Goal: Download file/media

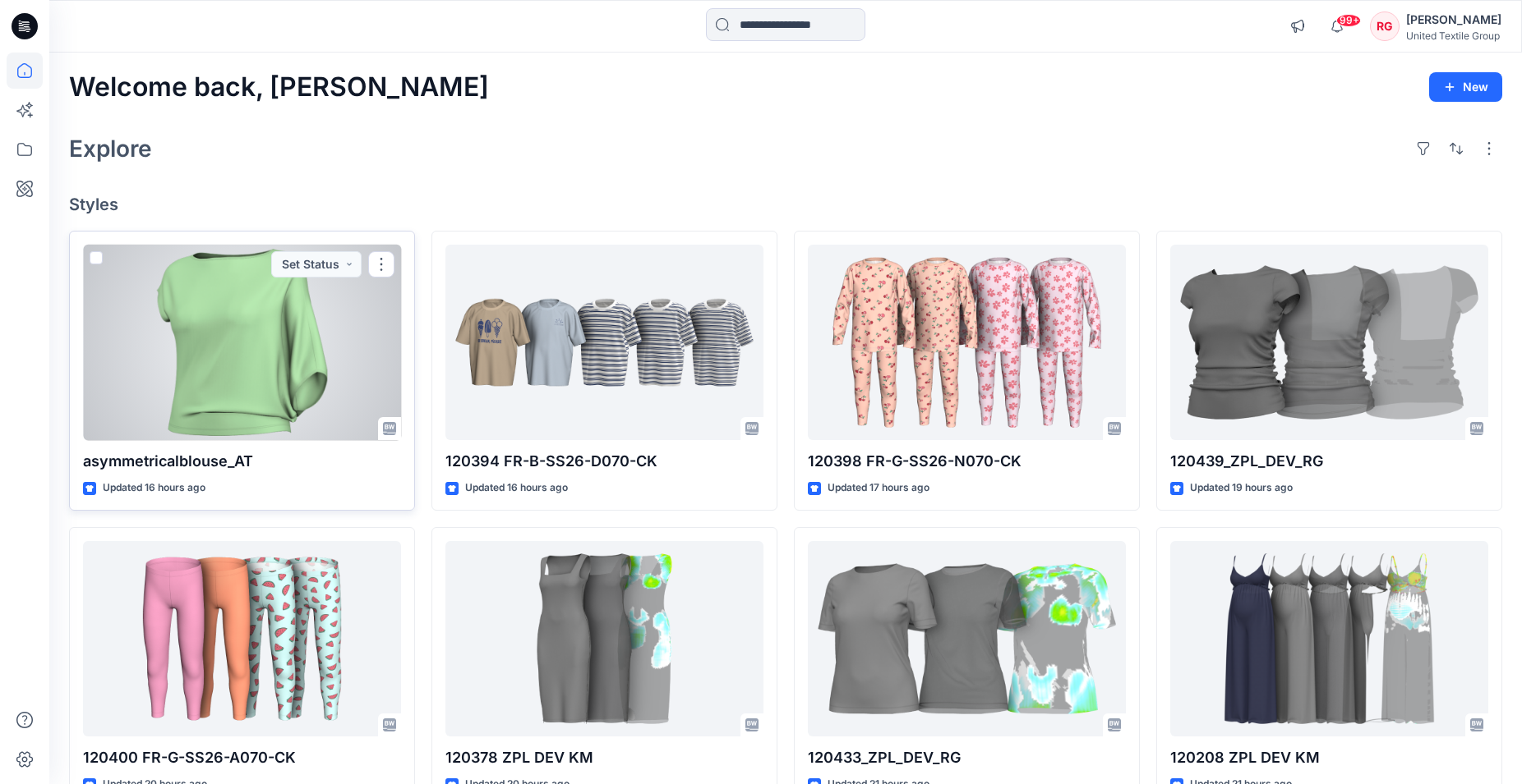
click at [236, 361] on div at bounding box center [242, 343] width 318 height 196
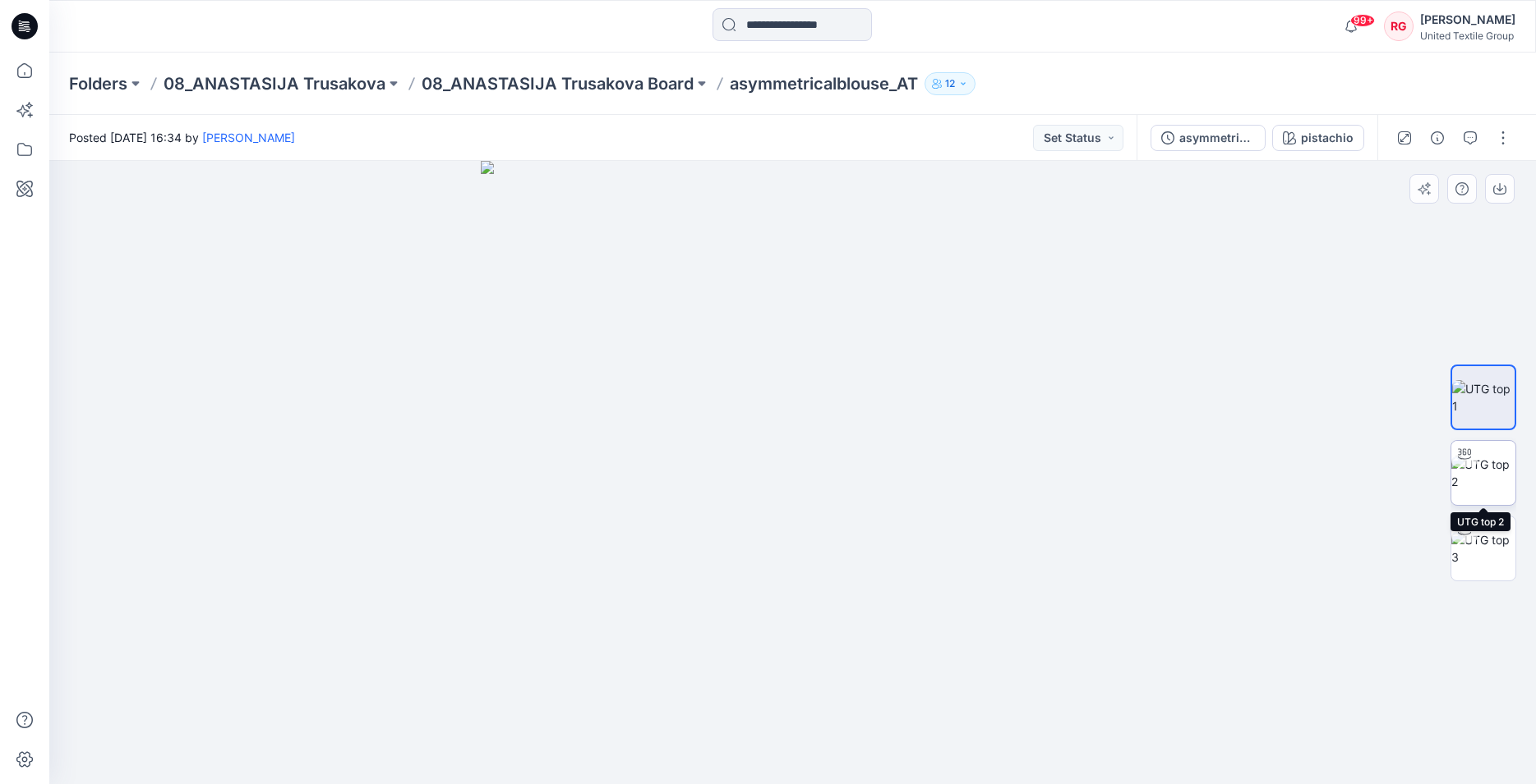
click at [1479, 466] on img at bounding box center [1482, 472] width 65 height 35
drag, startPoint x: 793, startPoint y: 761, endPoint x: 816, endPoint y: 759, distance: 23.1
click at [816, 759] on circle at bounding box center [814, 758] width 10 height 10
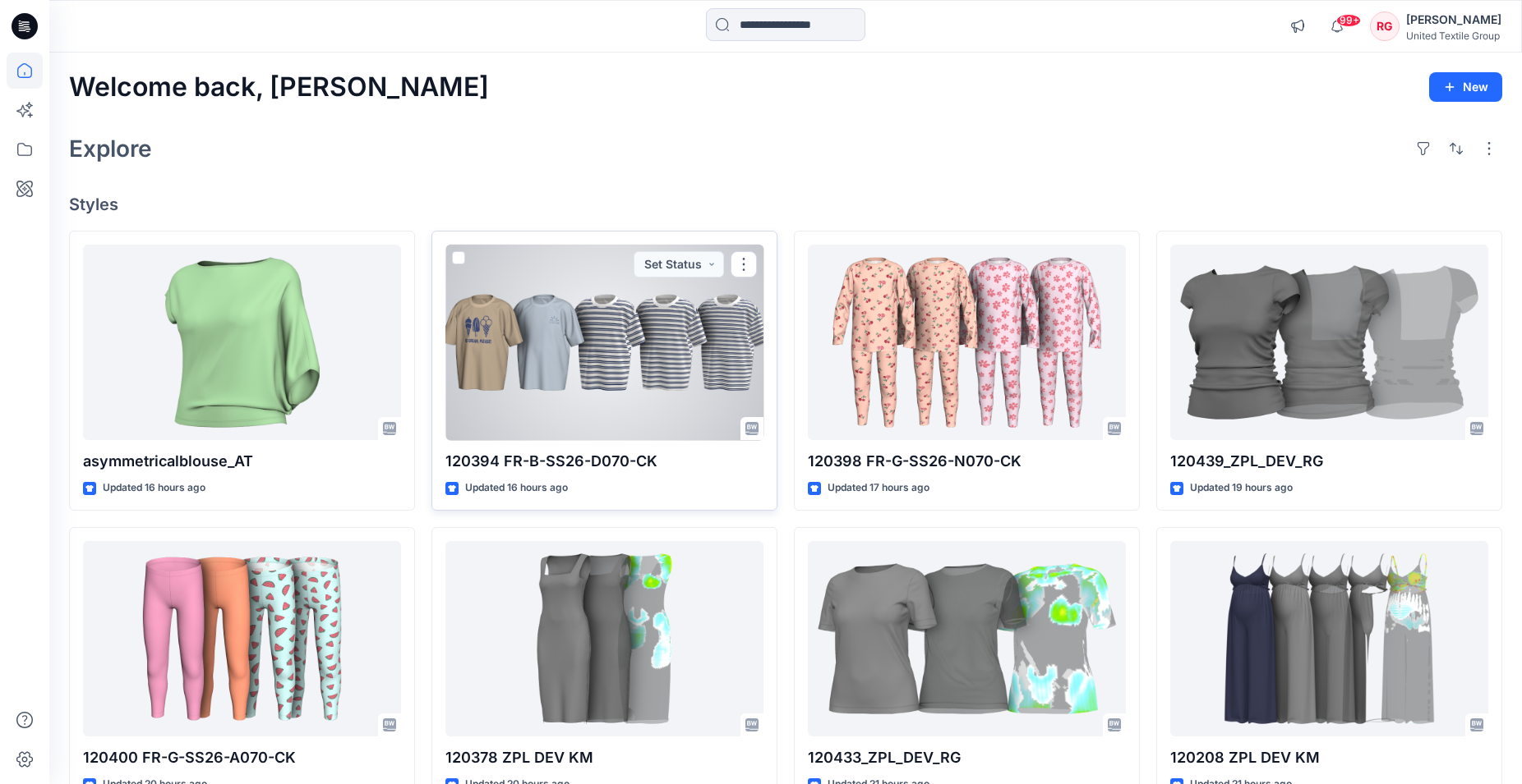
click at [576, 345] on div at bounding box center [605, 343] width 318 height 196
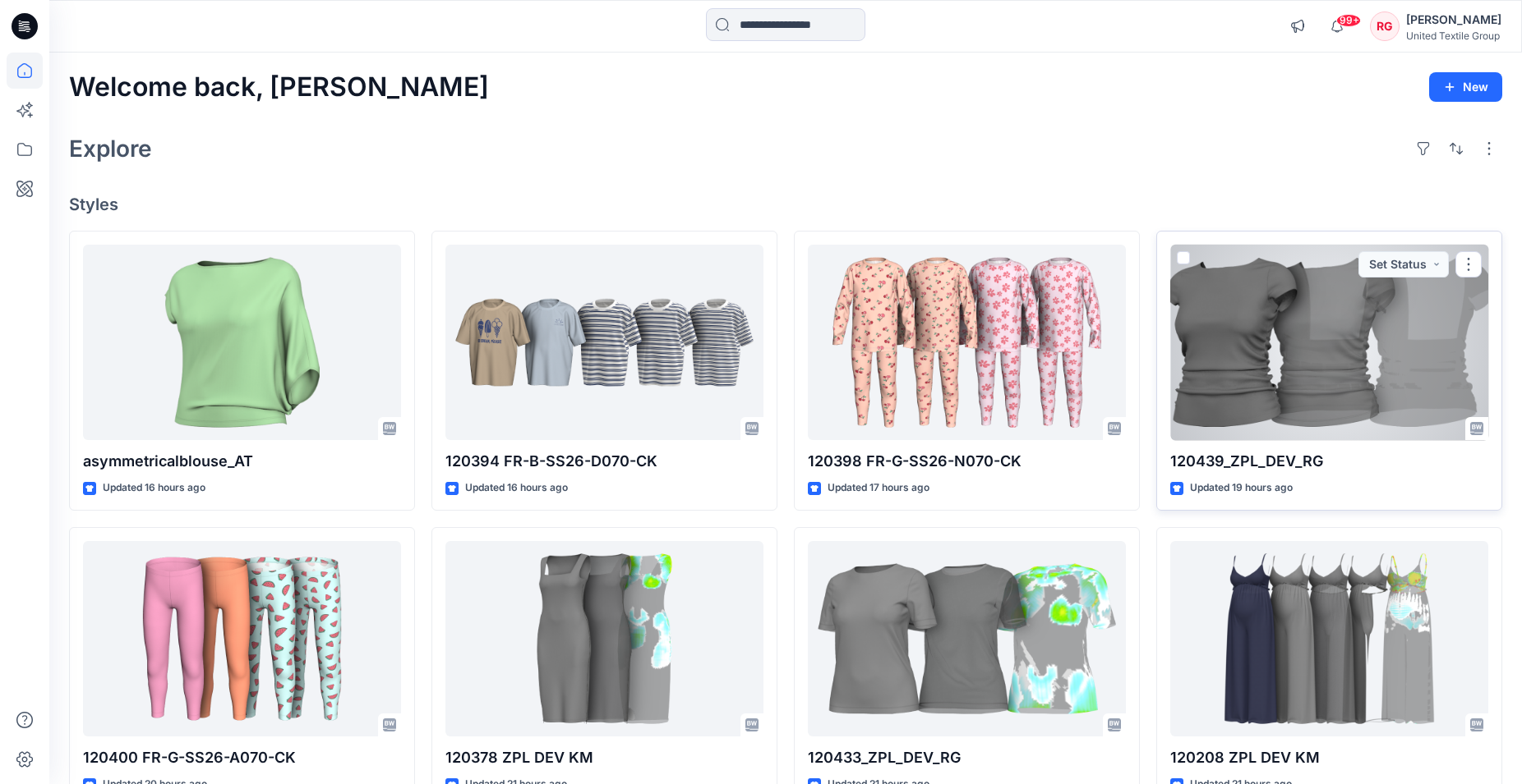
click at [1327, 306] on div at bounding box center [1328, 343] width 318 height 196
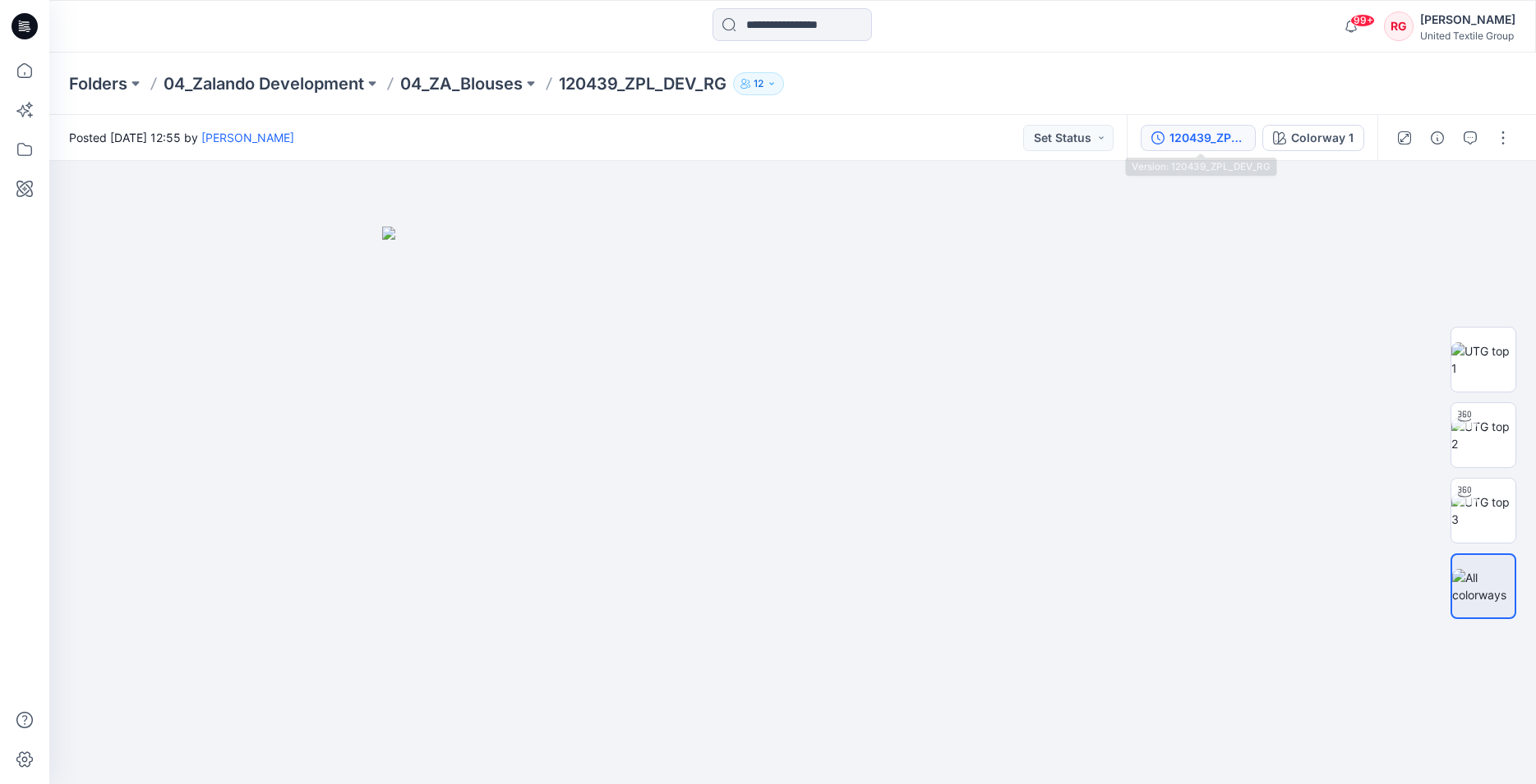
click at [1234, 141] on div "120439_ZPL_DEV_RG" at bounding box center [1207, 138] width 75 height 18
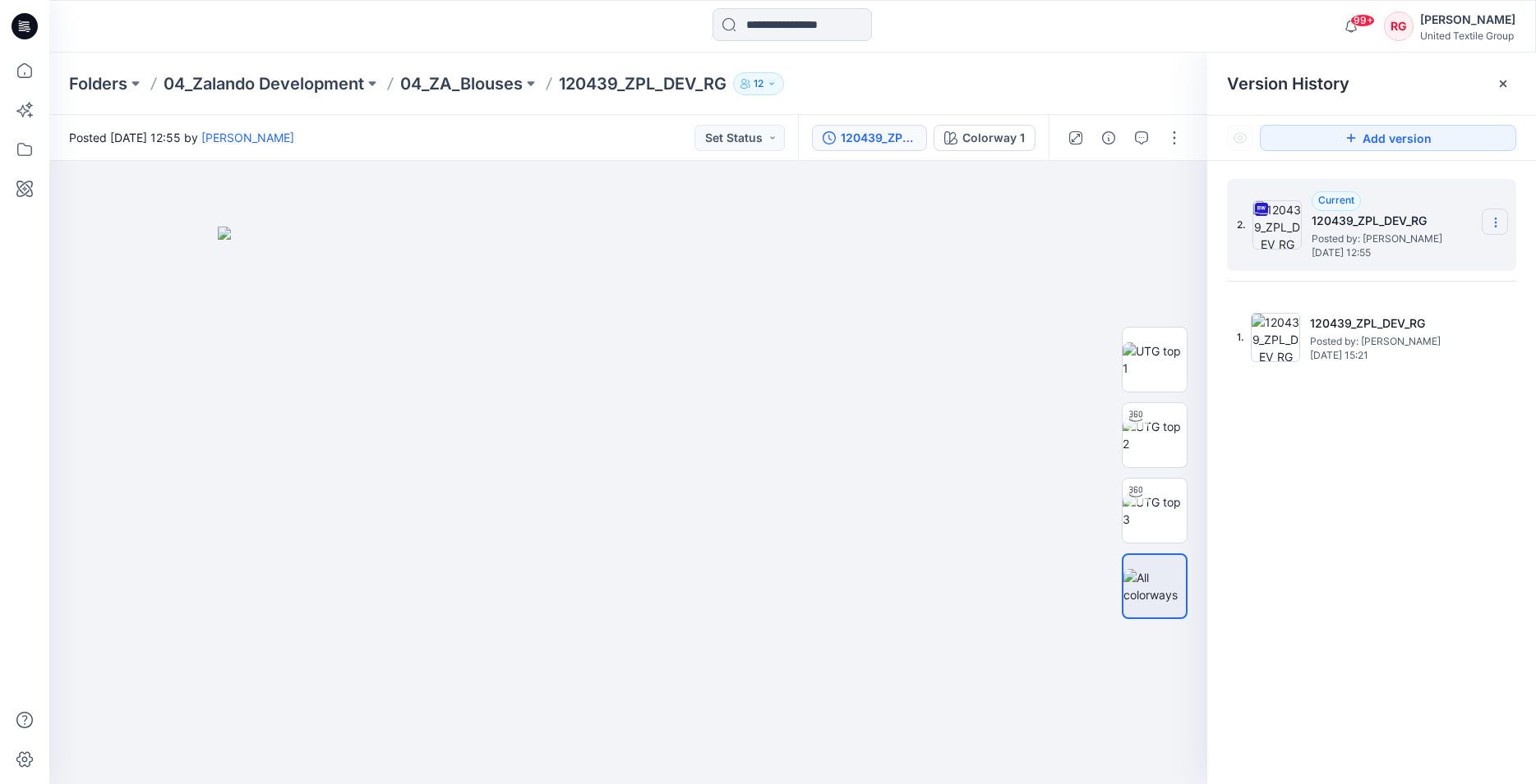
click at [1498, 222] on icon at bounding box center [1495, 222] width 13 height 13
click at [1437, 255] on span "Download Source BW File" at bounding box center [1412, 255] width 137 height 20
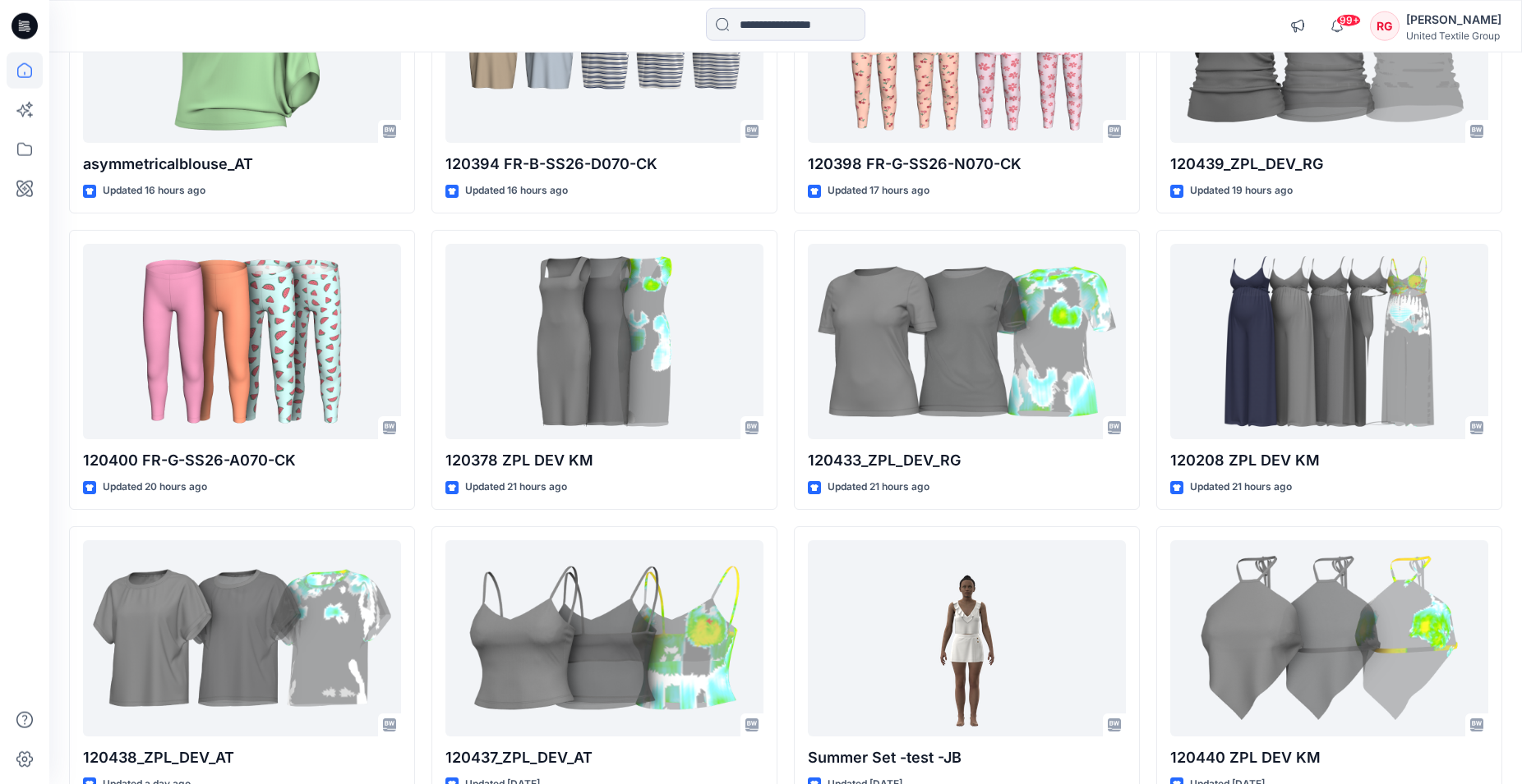
scroll to position [398, 0]
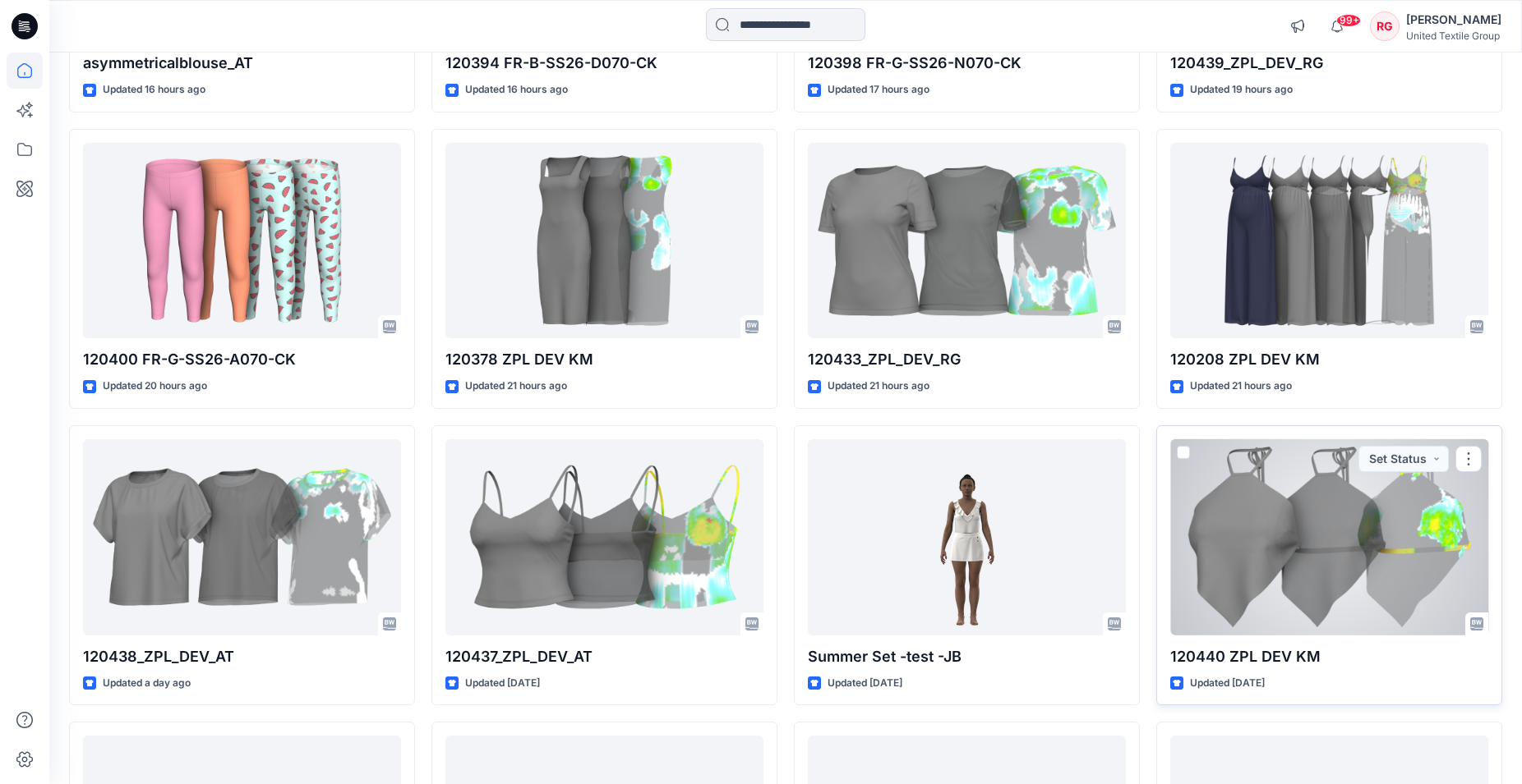
click at [1308, 534] on div at bounding box center [1328, 538] width 318 height 196
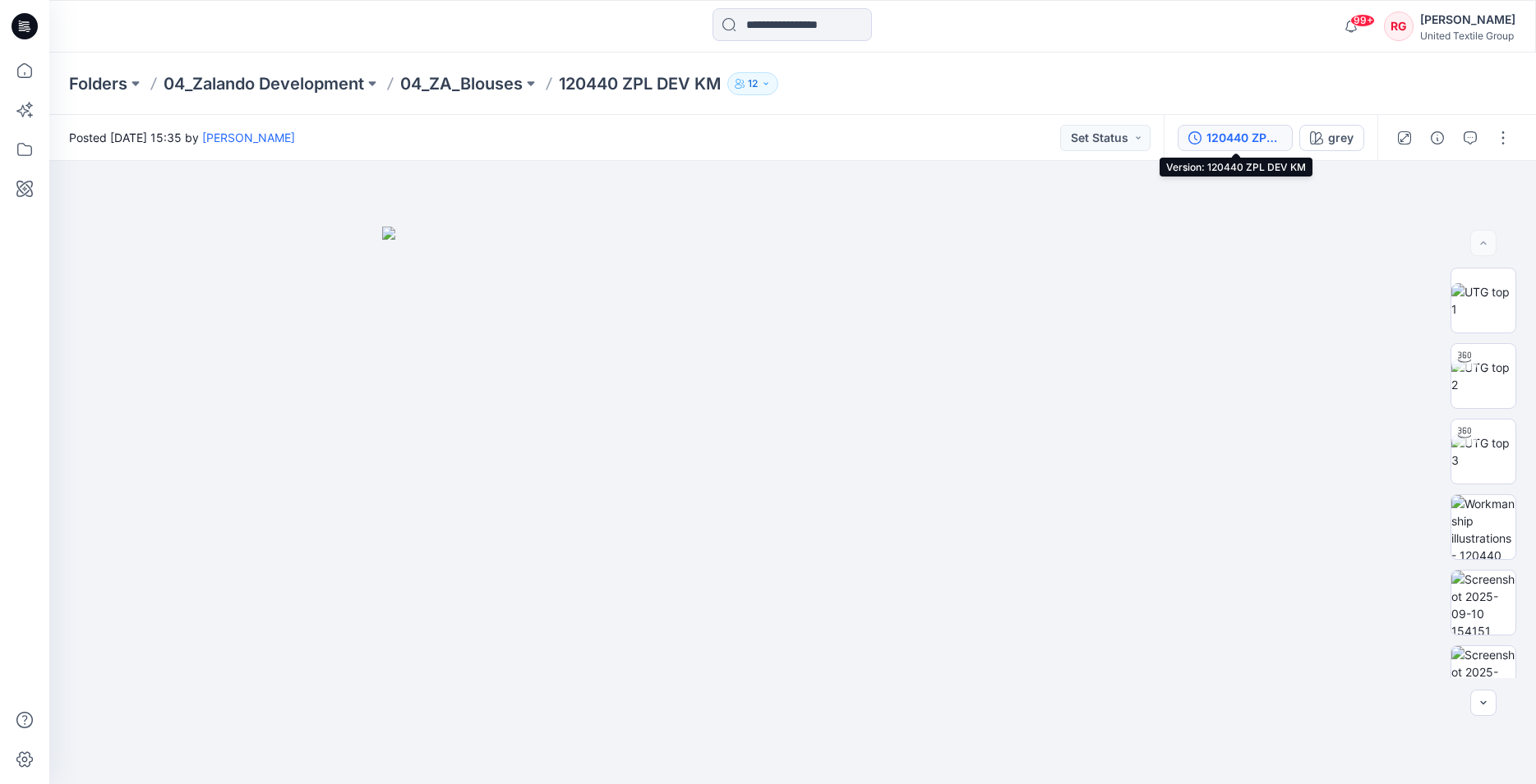
click at [1262, 136] on div "120440 ZPL DEV KM" at bounding box center [1244, 138] width 75 height 18
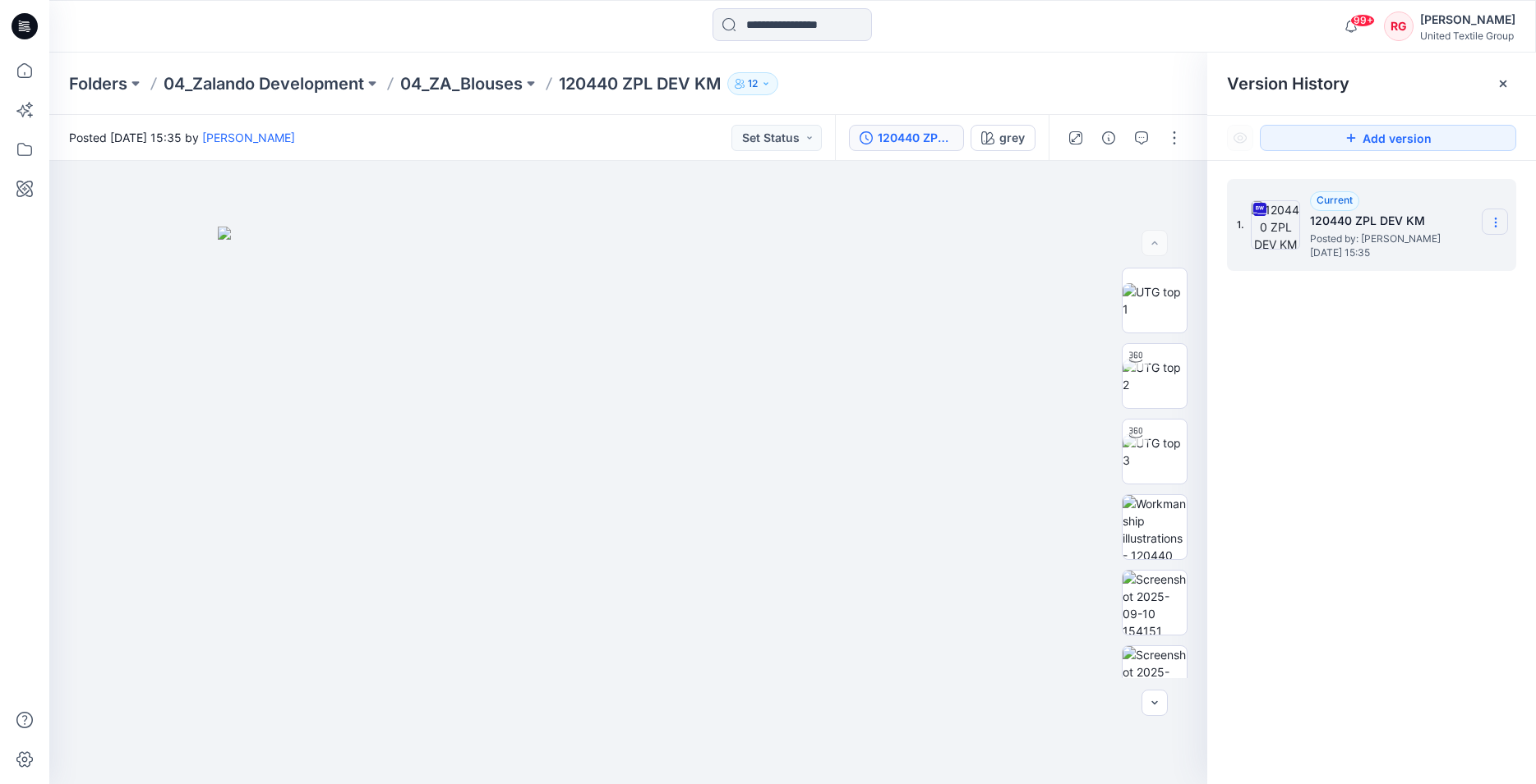
click at [1495, 226] on icon at bounding box center [1494, 226] width 1 height 1
click at [1426, 255] on span "Download Source BW File" at bounding box center [1412, 255] width 137 height 20
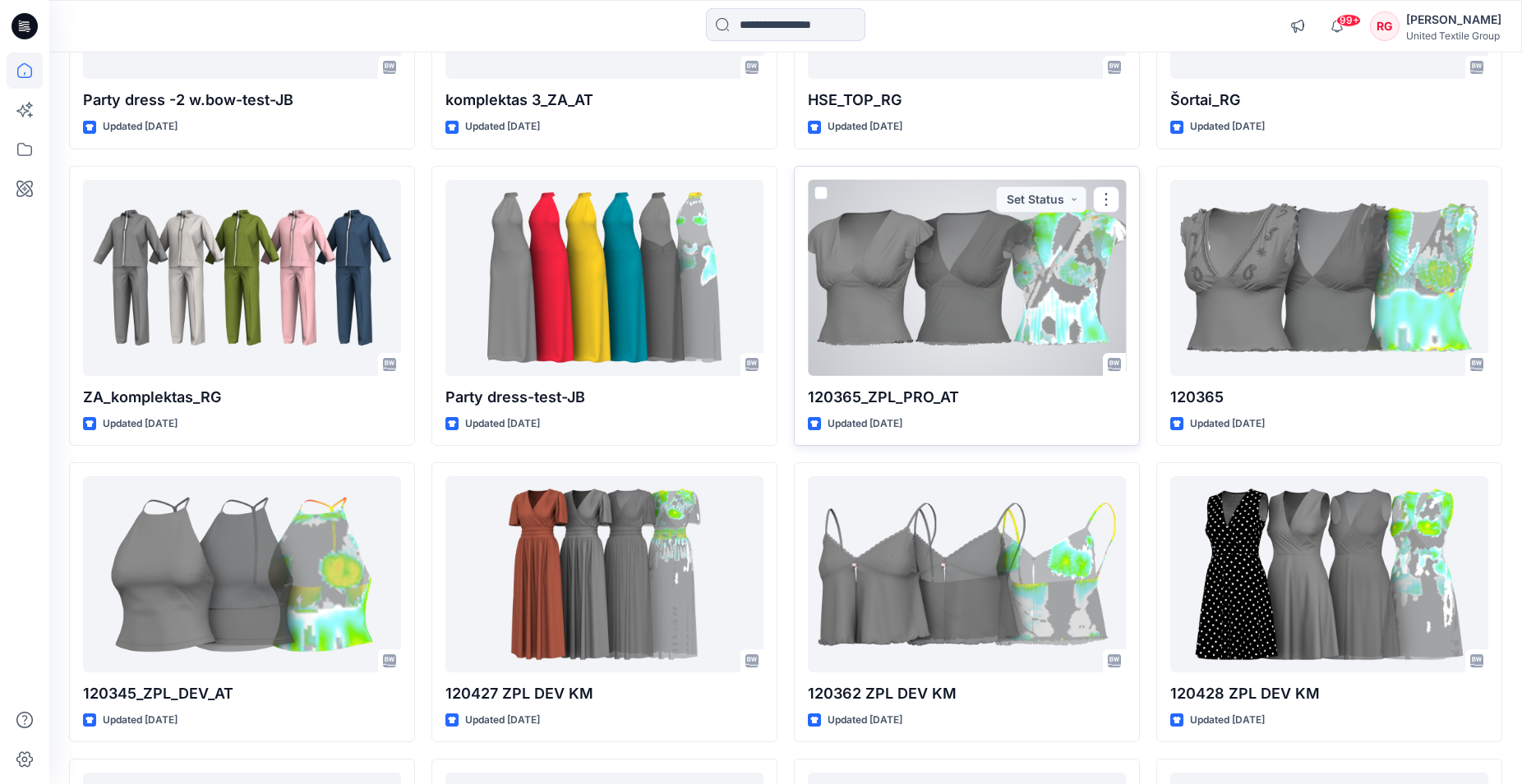
scroll to position [1875, 0]
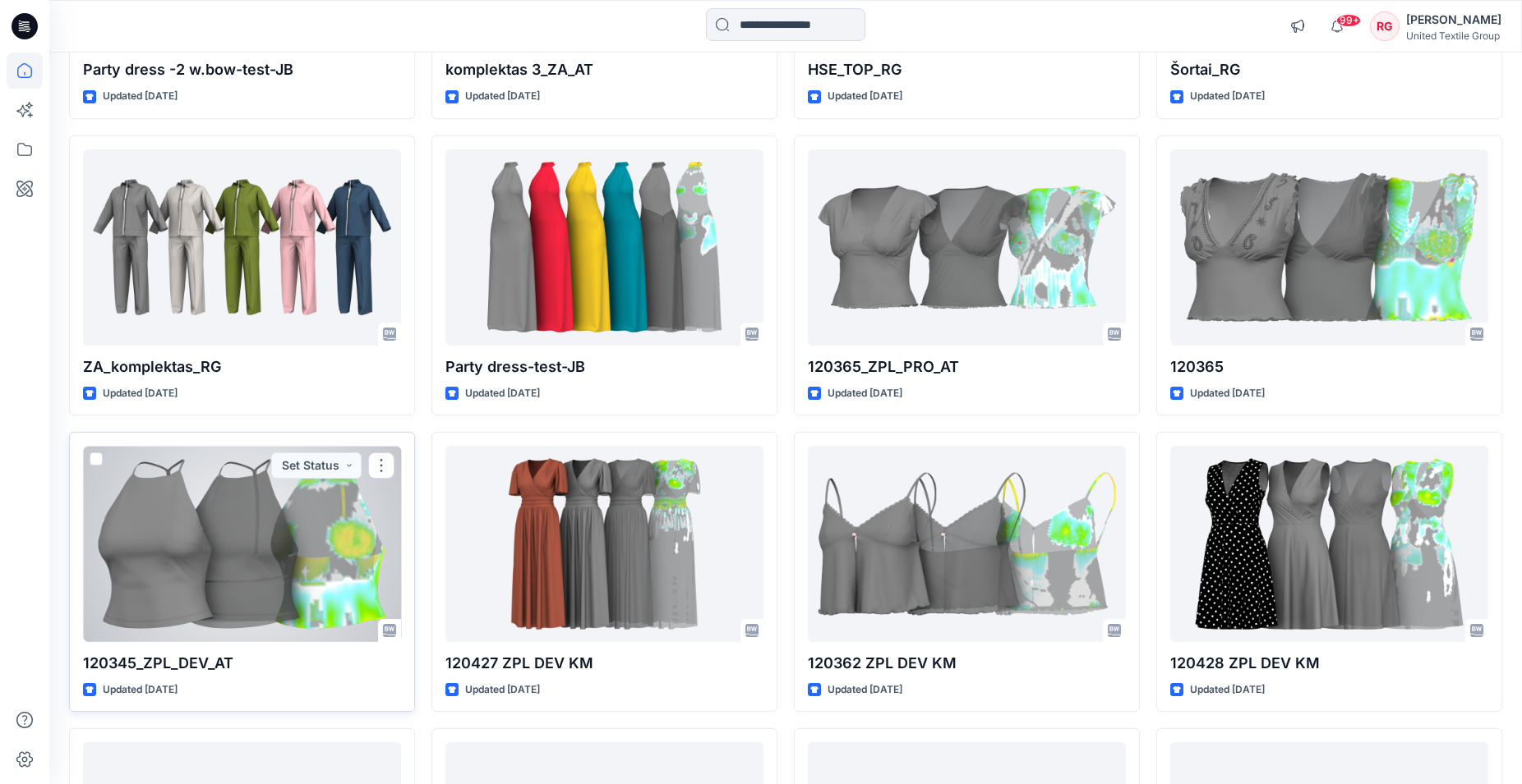
click at [263, 505] on div at bounding box center [242, 544] width 318 height 196
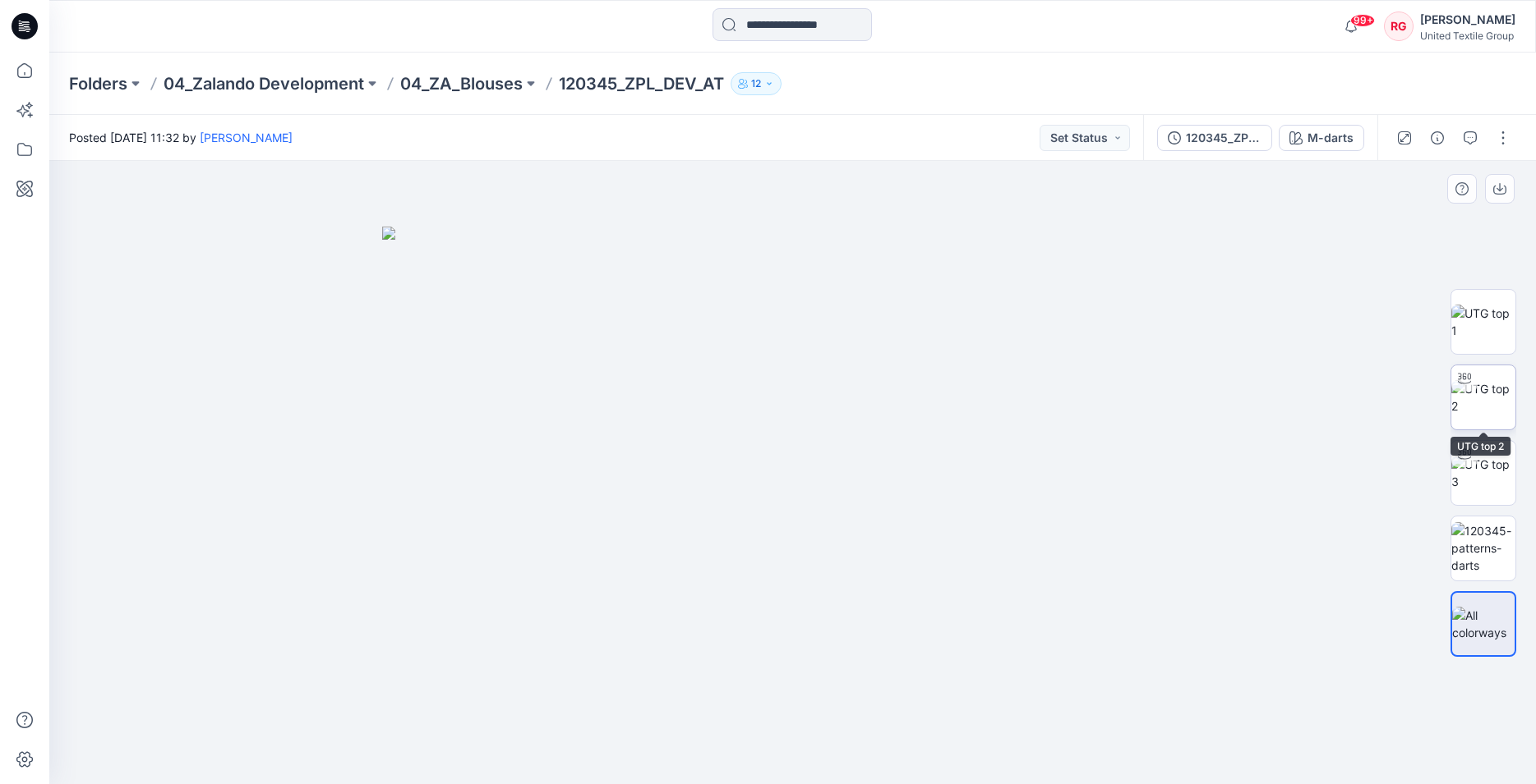
click at [1483, 402] on img at bounding box center [1482, 397] width 65 height 35
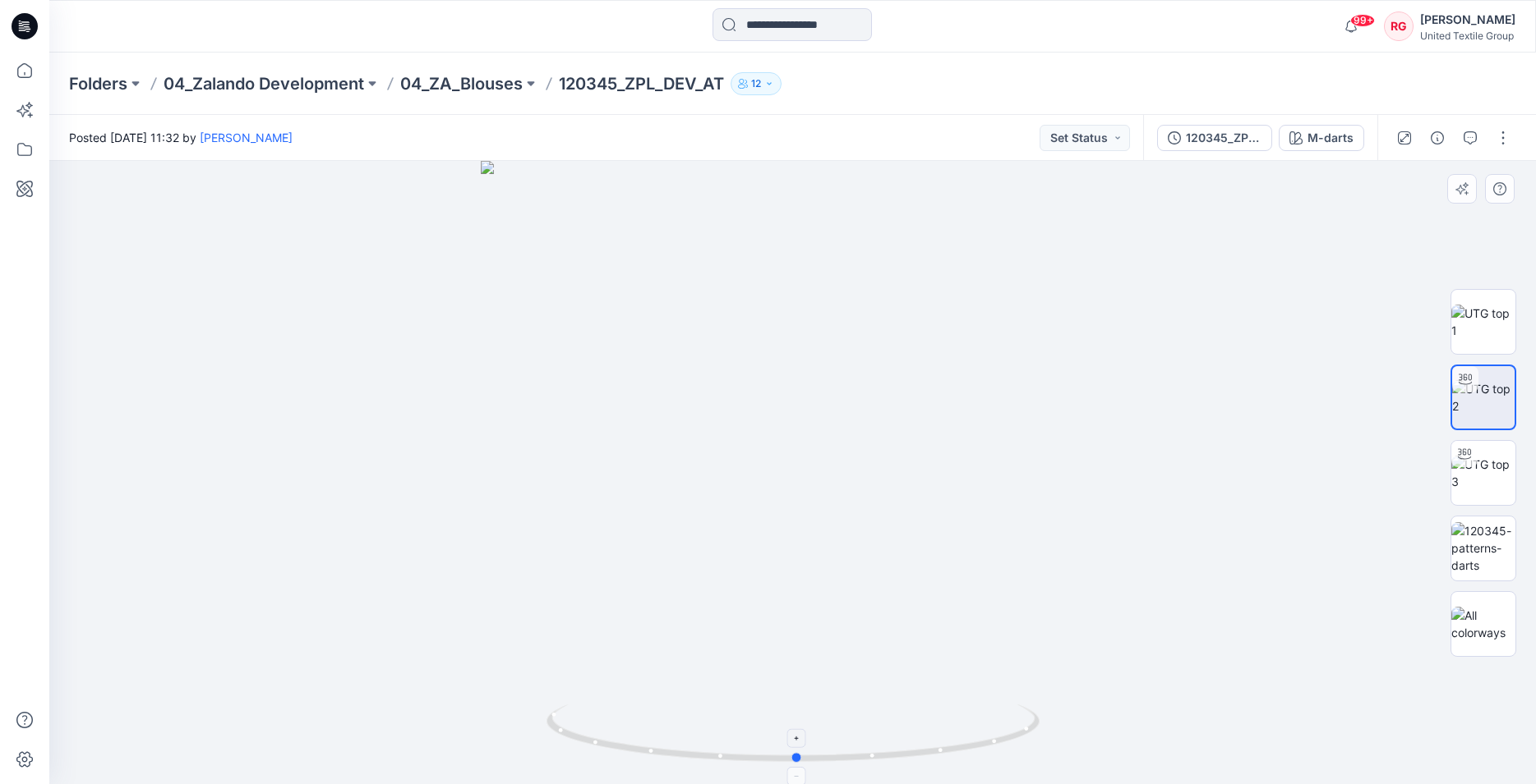
drag, startPoint x: 795, startPoint y: 760, endPoint x: 799, endPoint y: 753, distance: 8.1
click at [799, 753] on icon at bounding box center [794, 735] width 497 height 62
